Goal: Information Seeking & Learning: Learn about a topic

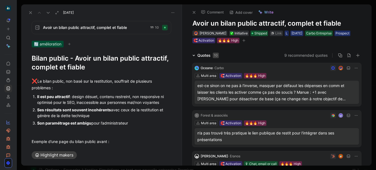
scroll to position [19, 0]
click at [31, 11] on icon at bounding box center [30, 12] width 4 height 4
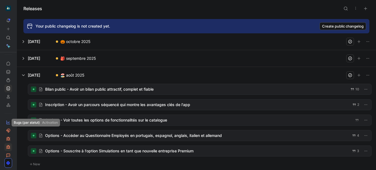
scroll to position [28, 0]
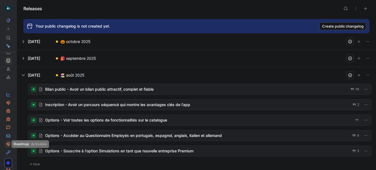
click at [7, 142] on icon at bounding box center [8, 144] width 4 height 4
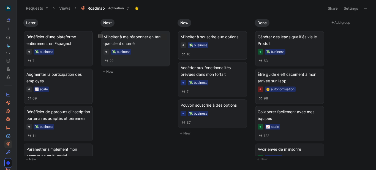
click at [136, 34] on span "M'inciter à me réabonner en tant que client churné" at bounding box center [135, 40] width 64 height 13
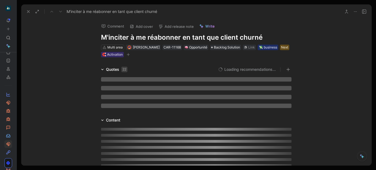
click at [143, 39] on h1 "M'inciter à me réabonner en tant que client churné" at bounding box center [196, 37] width 190 height 9
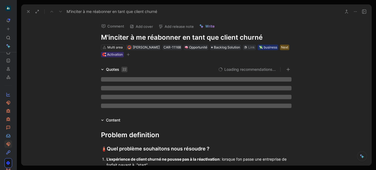
click at [143, 39] on h1 "M'inciter à me réabonner en tant que client churné" at bounding box center [196, 37] width 190 height 9
